Goal: Transaction & Acquisition: Purchase product/service

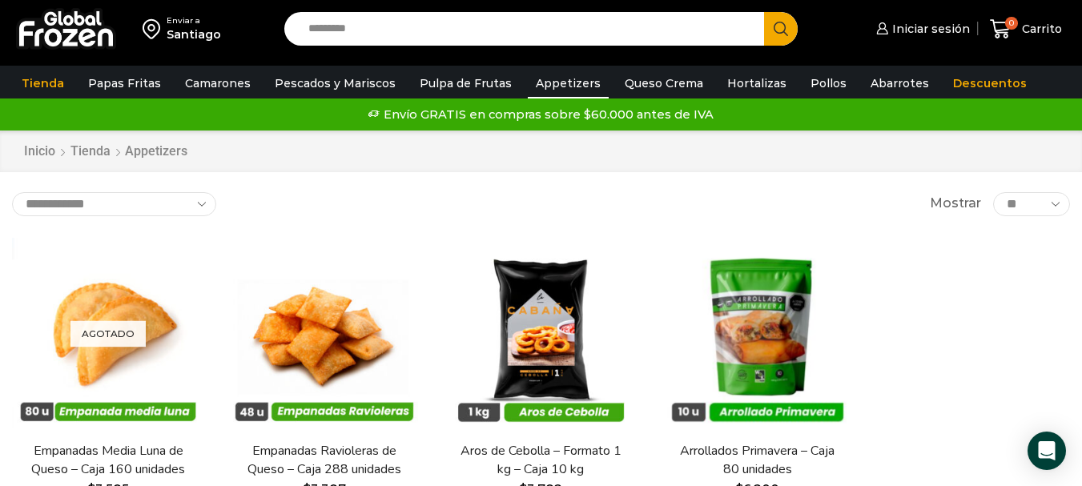
select select "********"
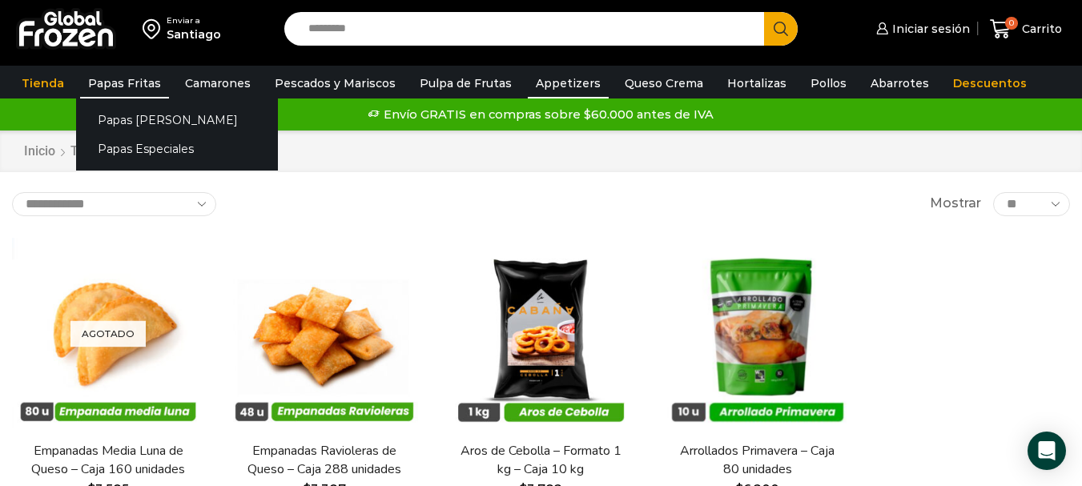
click at [123, 85] on link "Papas Fritas" at bounding box center [124, 83] width 89 height 30
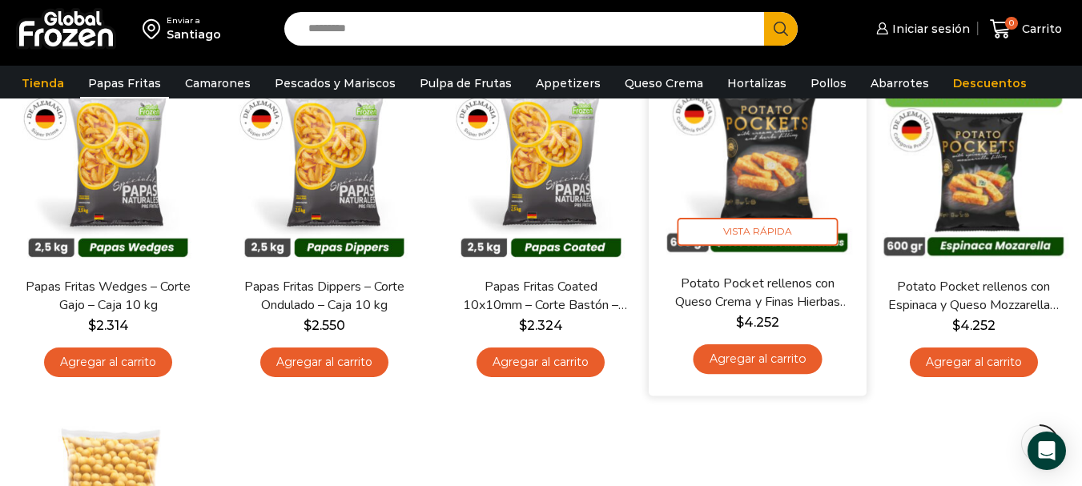
scroll to position [480, 0]
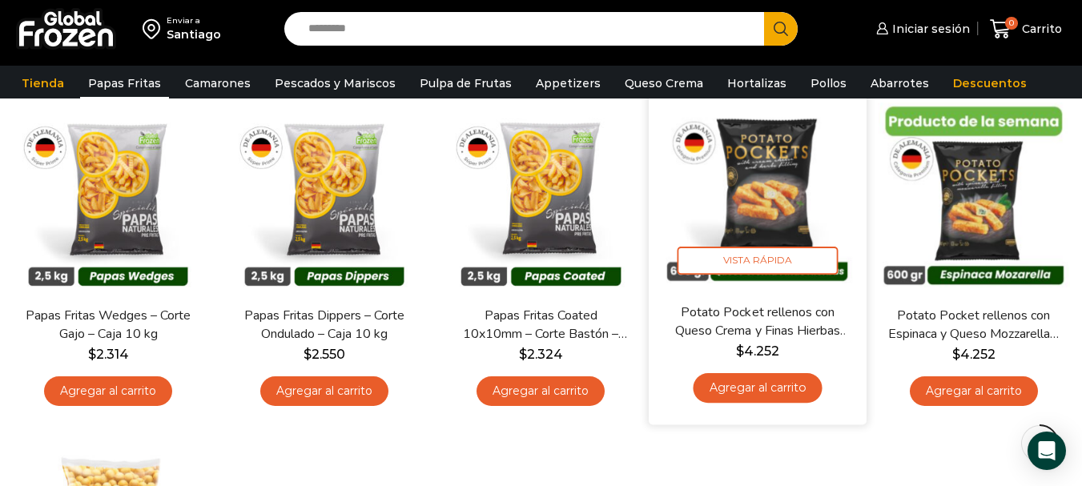
click at [773, 161] on img at bounding box center [758, 194] width 194 height 194
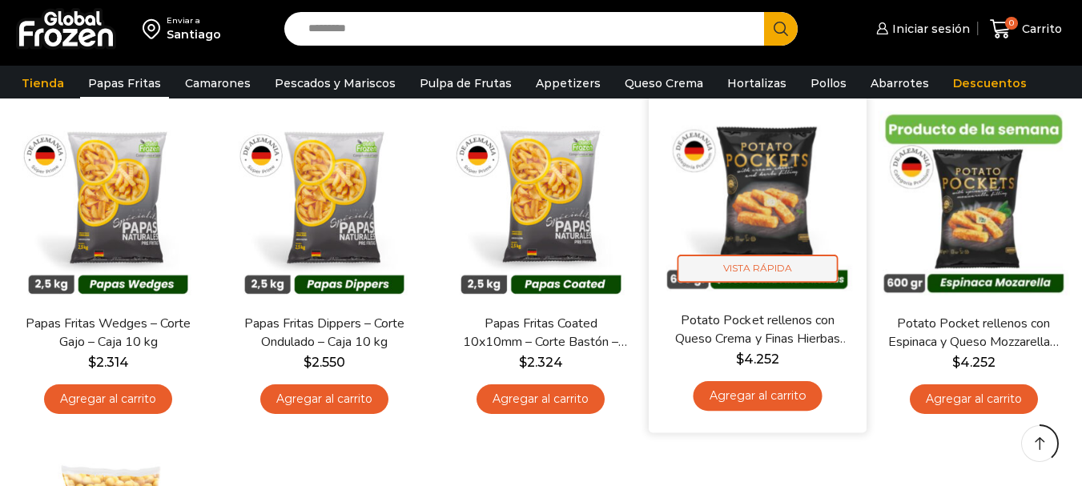
click at [763, 271] on span "Vista Rápida" at bounding box center [757, 269] width 161 height 28
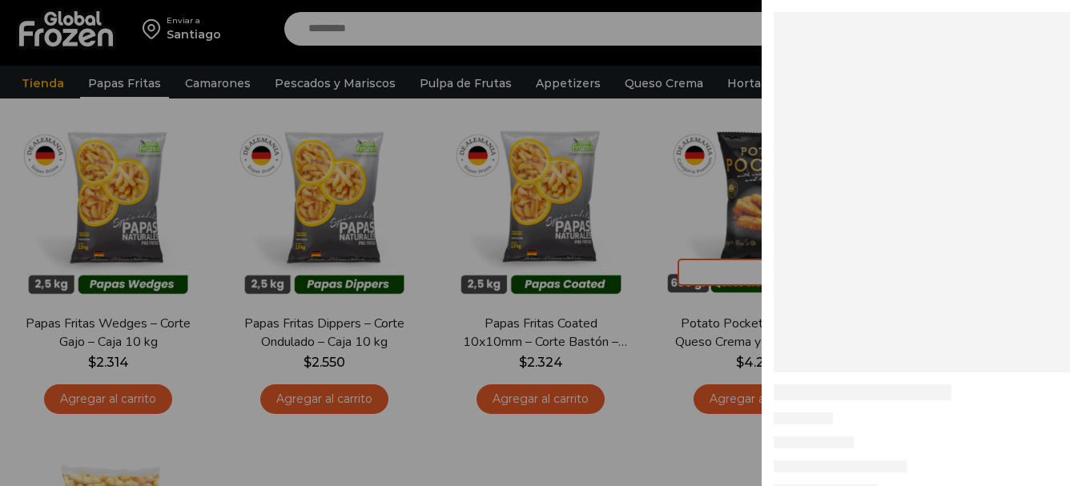
scroll to position [480, 0]
